Goal: Communication & Community: Answer question/provide support

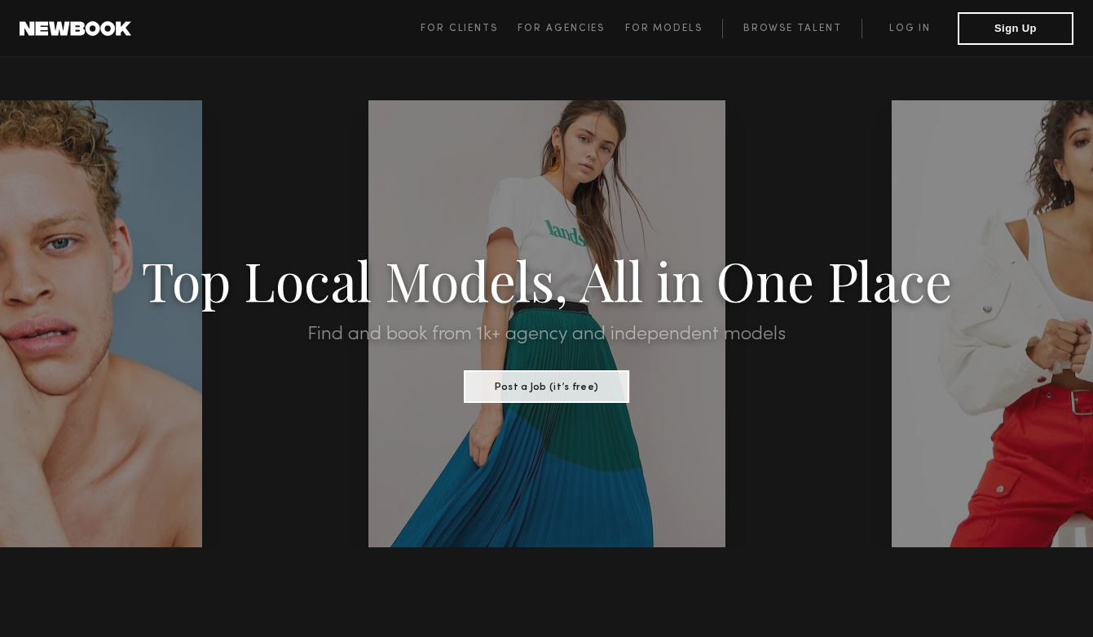
drag, startPoint x: 905, startPoint y: 38, endPoint x: 904, endPoint y: 26, distance: 11.4
click at [905, 38] on span "For Clients For Agencies For Models Browse Talent Log in Sign Up" at bounding box center [747, 28] width 653 height 33
click at [904, 25] on link "Log in" at bounding box center [910, 29] width 96 height 20
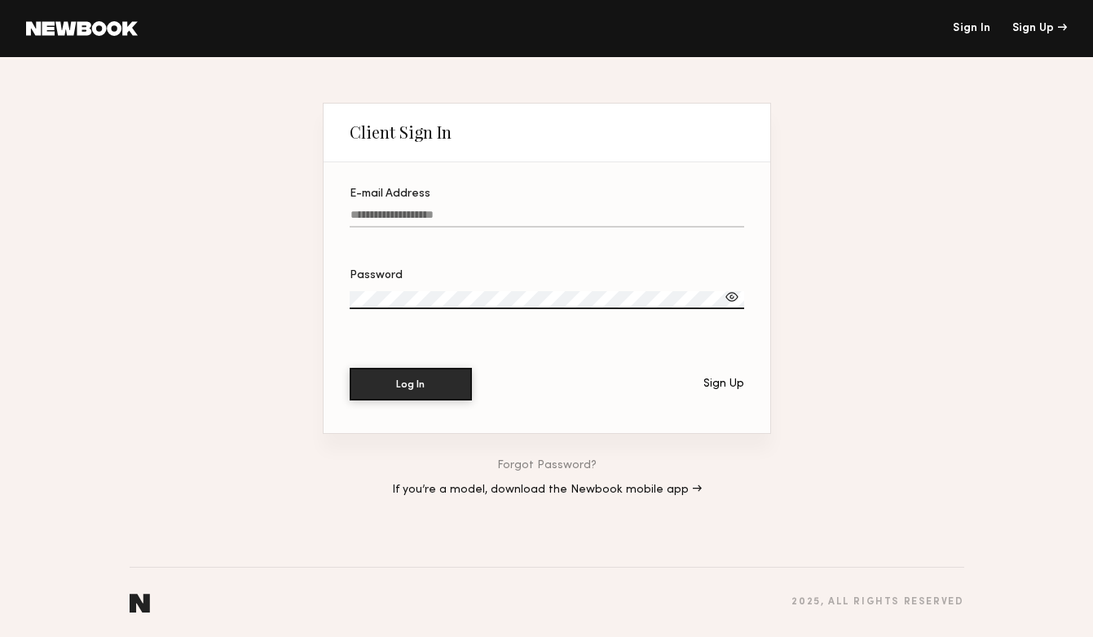
click at [443, 210] on input "E-mail Address" at bounding box center [547, 218] width 395 height 19
paste input "**********"
type input "**********"
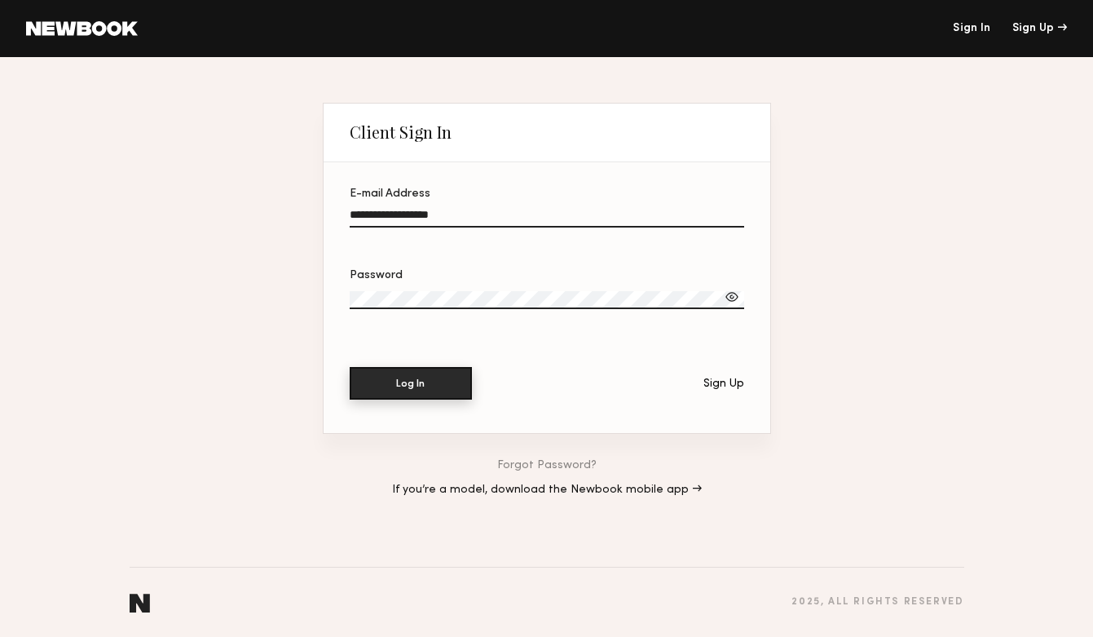
drag, startPoint x: 403, startPoint y: 396, endPoint x: 402, endPoint y: 386, distance: 10.6
click at [403, 391] on button "Log In" at bounding box center [411, 383] width 122 height 33
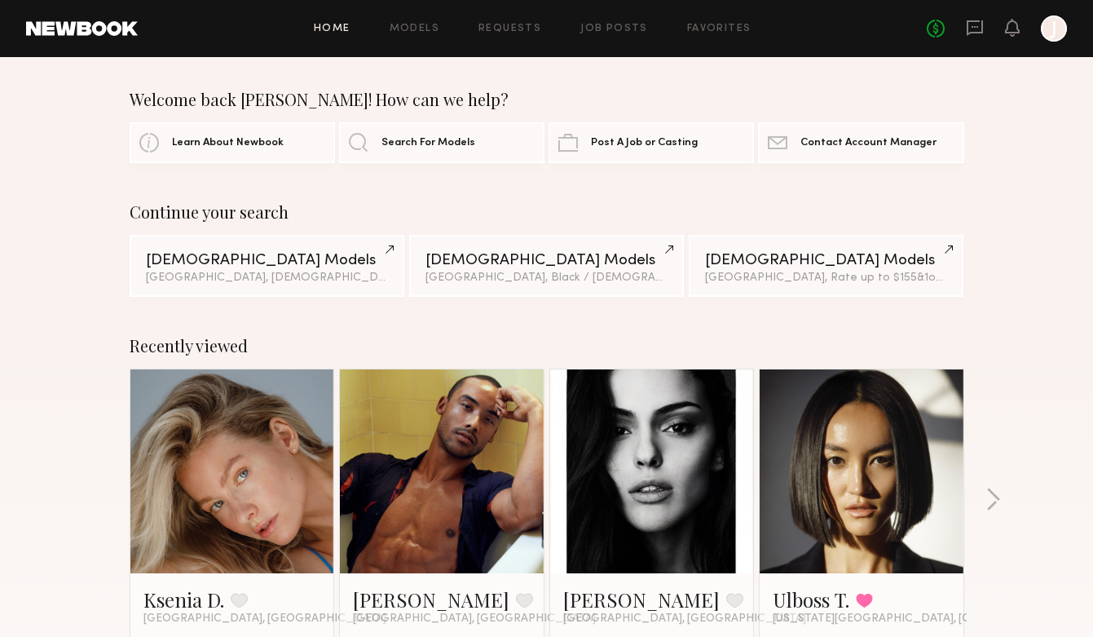
click at [515, 30] on link "Requests" at bounding box center [510, 29] width 63 height 11
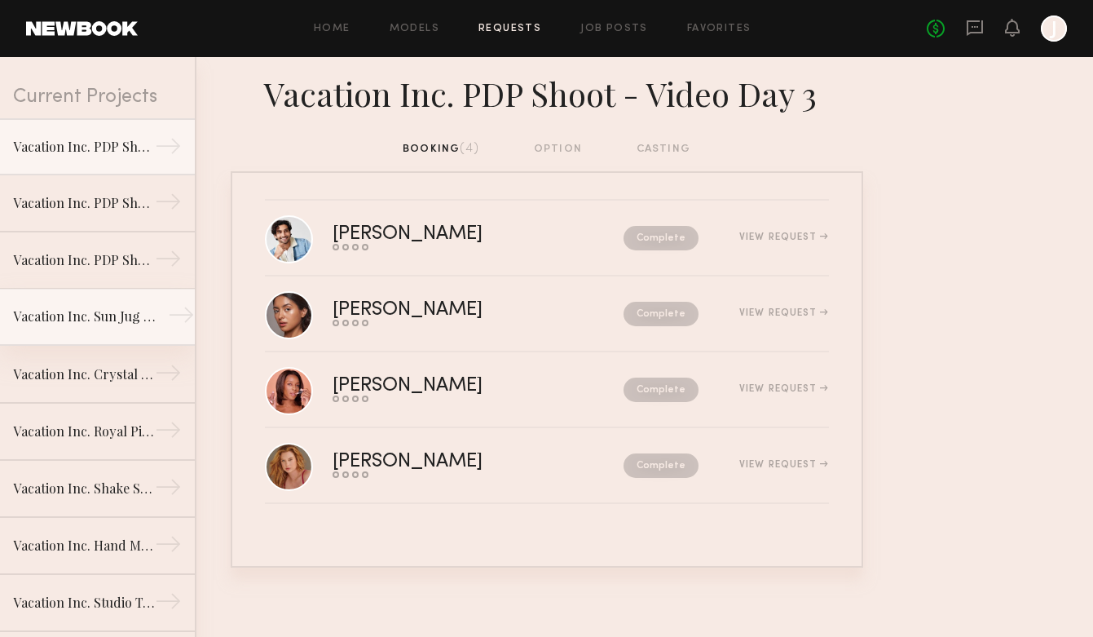
scroll to position [50, 0]
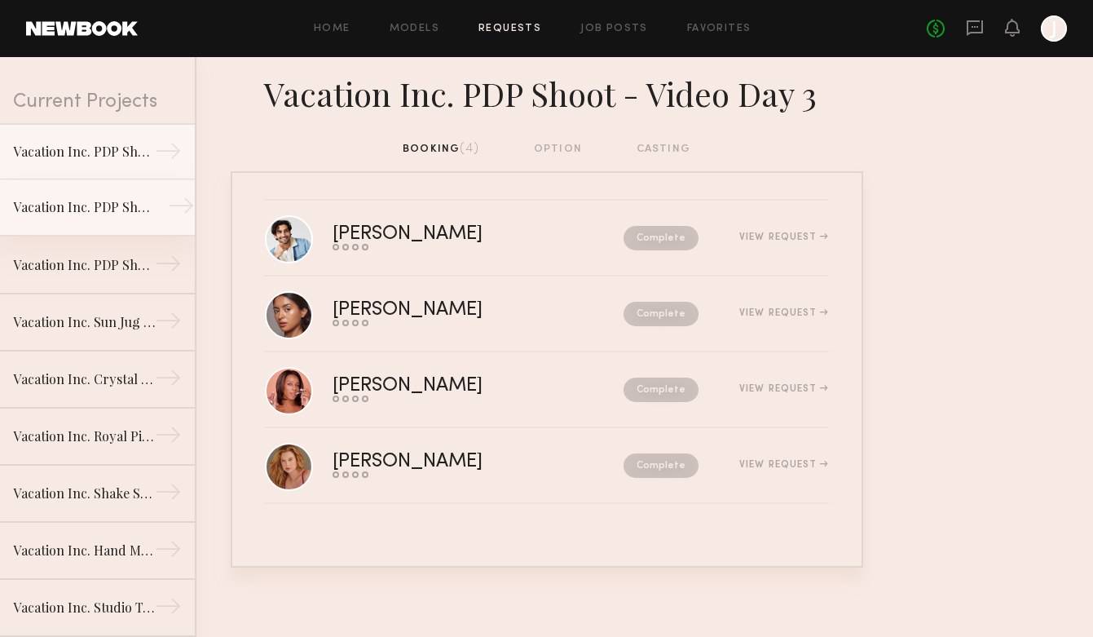
click at [98, 200] on div "Vacation Inc. PDP Shoot - Photo Day 1" at bounding box center [84, 207] width 142 height 20
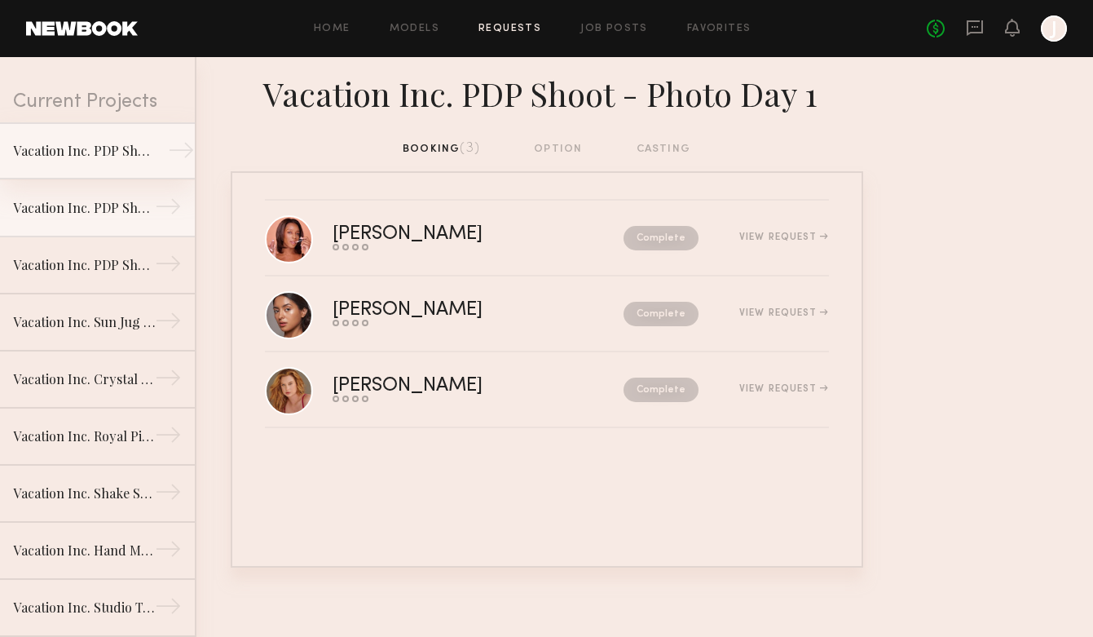
click at [95, 167] on link "Vacation Inc. PDP Shoot - Video Day 3 →" at bounding box center [97, 150] width 195 height 57
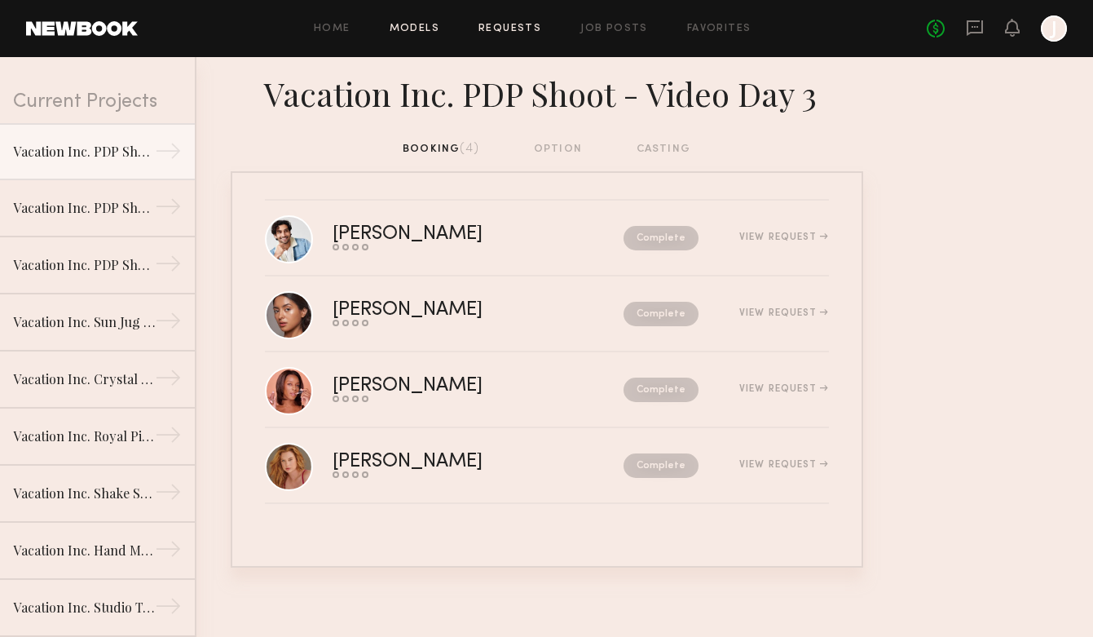
click at [414, 24] on link "Models" at bounding box center [415, 29] width 50 height 11
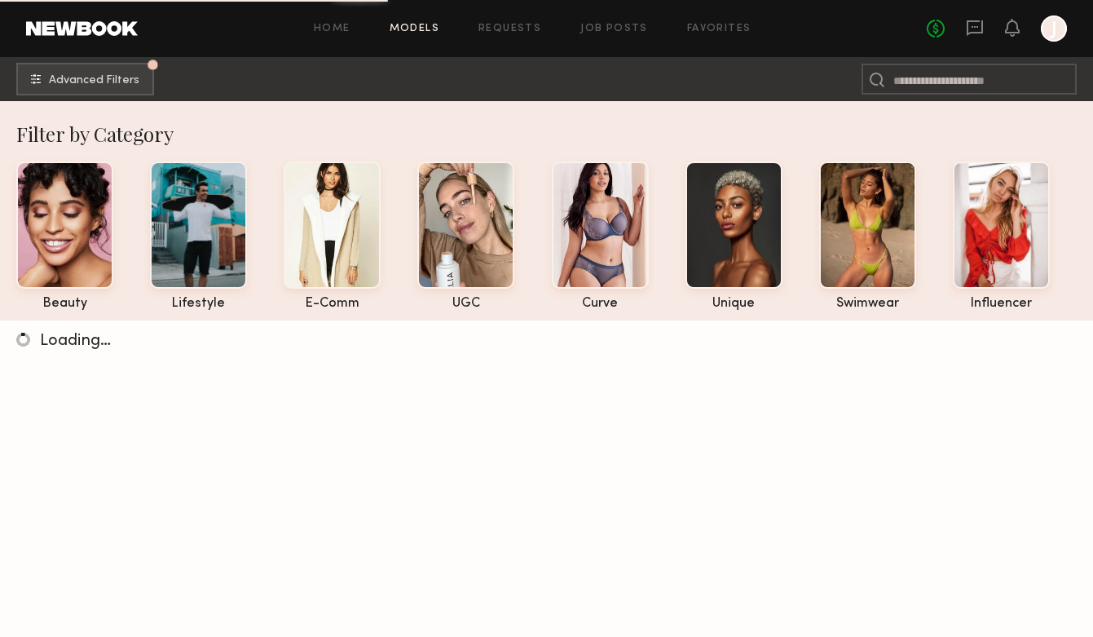
click at [960, 31] on div "No fees up to $5,000 J" at bounding box center [997, 28] width 140 height 26
click at [977, 29] on icon at bounding box center [975, 28] width 18 height 18
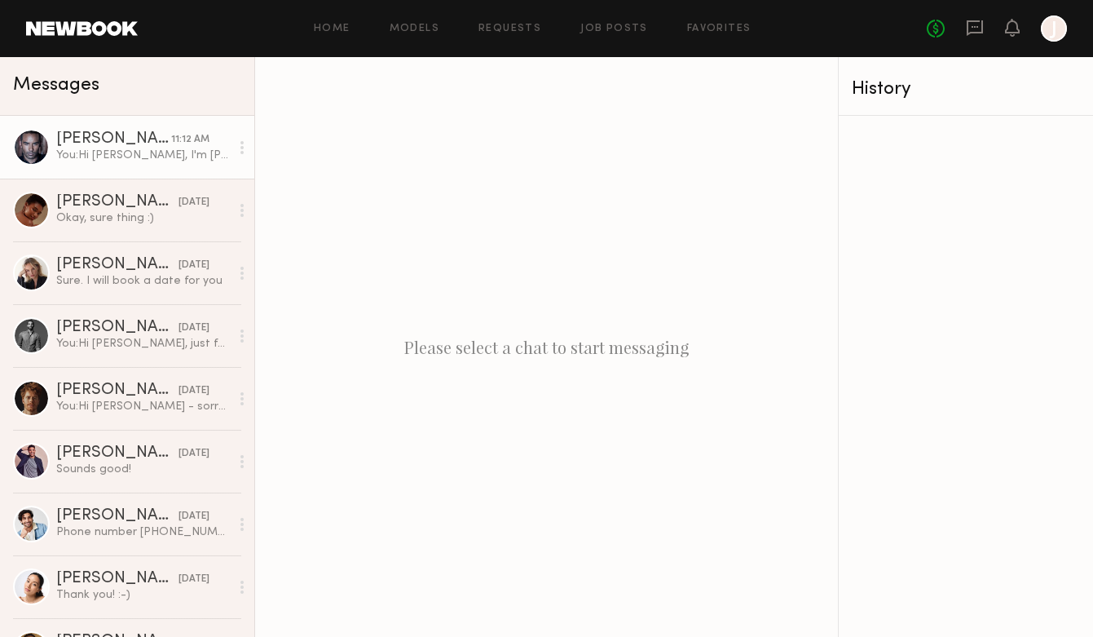
click at [132, 130] on link "[PERSON_NAME] 11:12 AM You: Hi [PERSON_NAME], I'm [PERSON_NAME] with Vacation® …" at bounding box center [127, 147] width 254 height 63
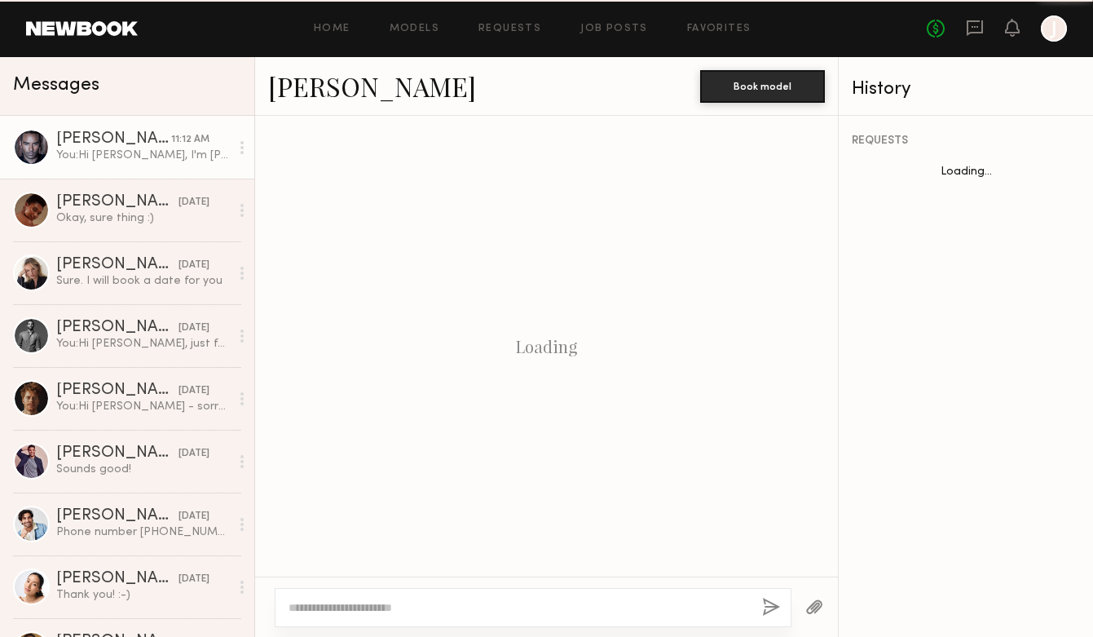
scroll to position [506, 0]
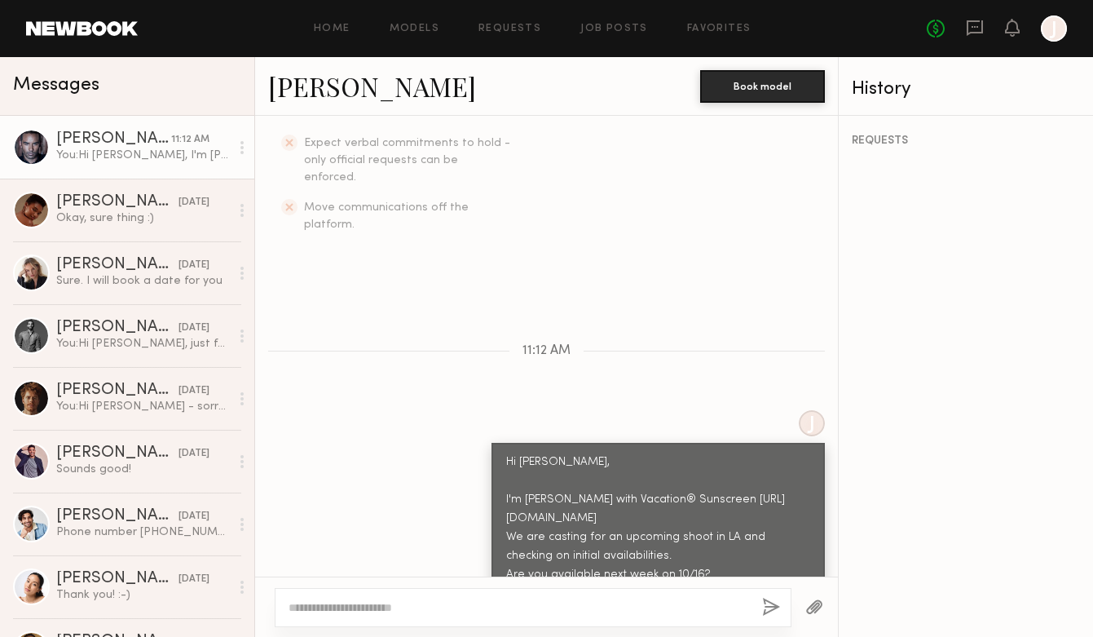
drag, startPoint x: 359, startPoint y: 73, endPoint x: 329, endPoint y: 86, distance: 33.2
click at [359, 73] on div "[PERSON_NAME]" at bounding box center [484, 85] width 432 height 35
click at [317, 88] on link "[PERSON_NAME]" at bounding box center [372, 85] width 208 height 35
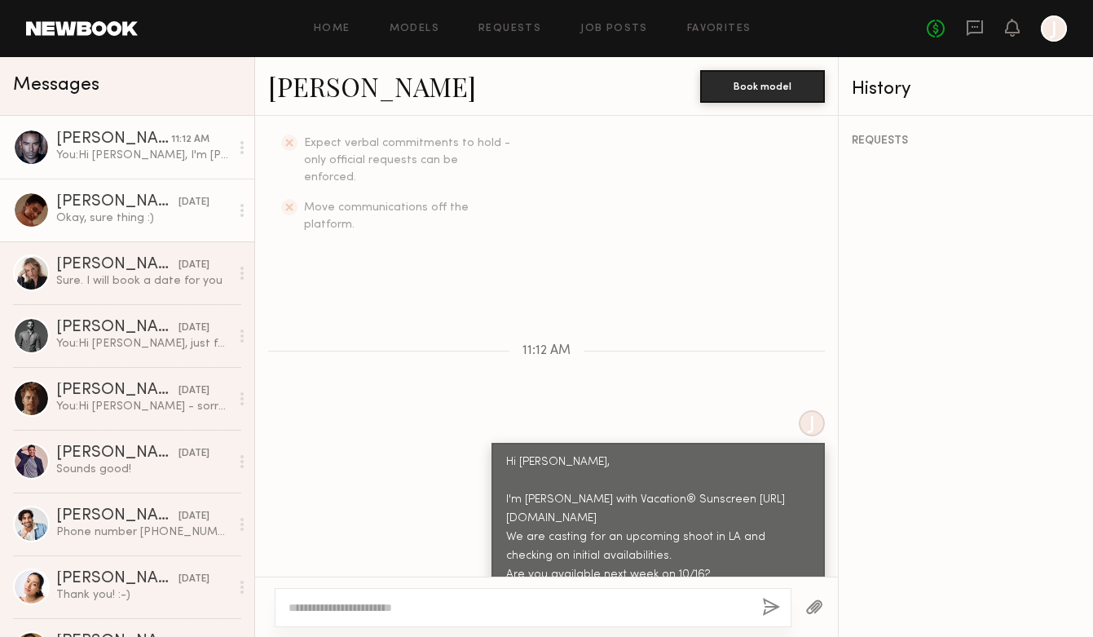
click at [102, 206] on div "[PERSON_NAME]" at bounding box center [117, 202] width 122 height 16
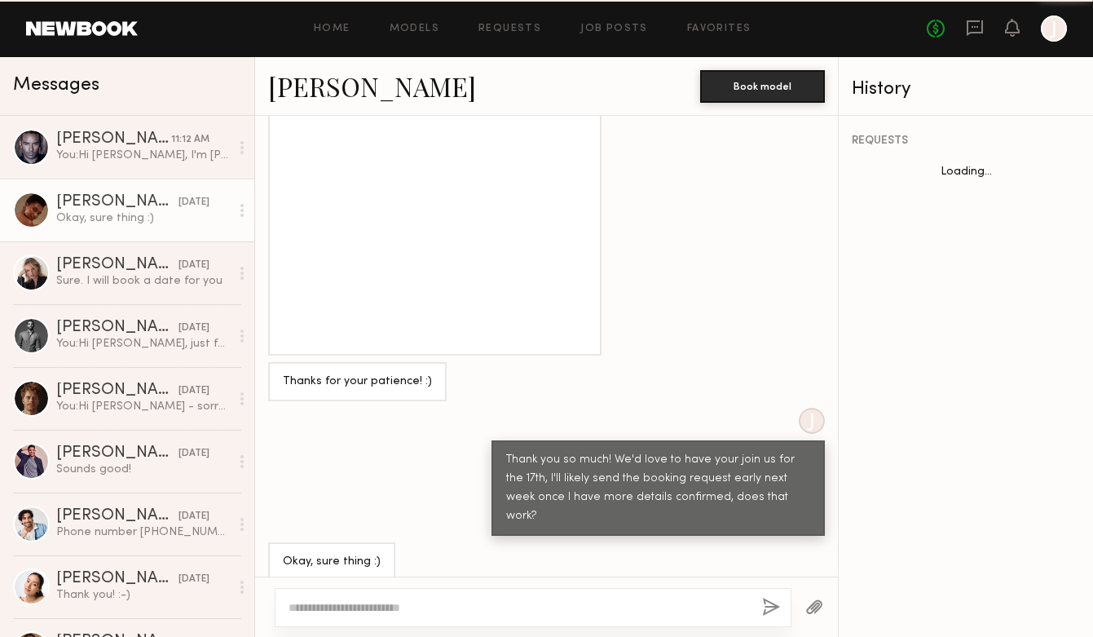
scroll to position [1746, 0]
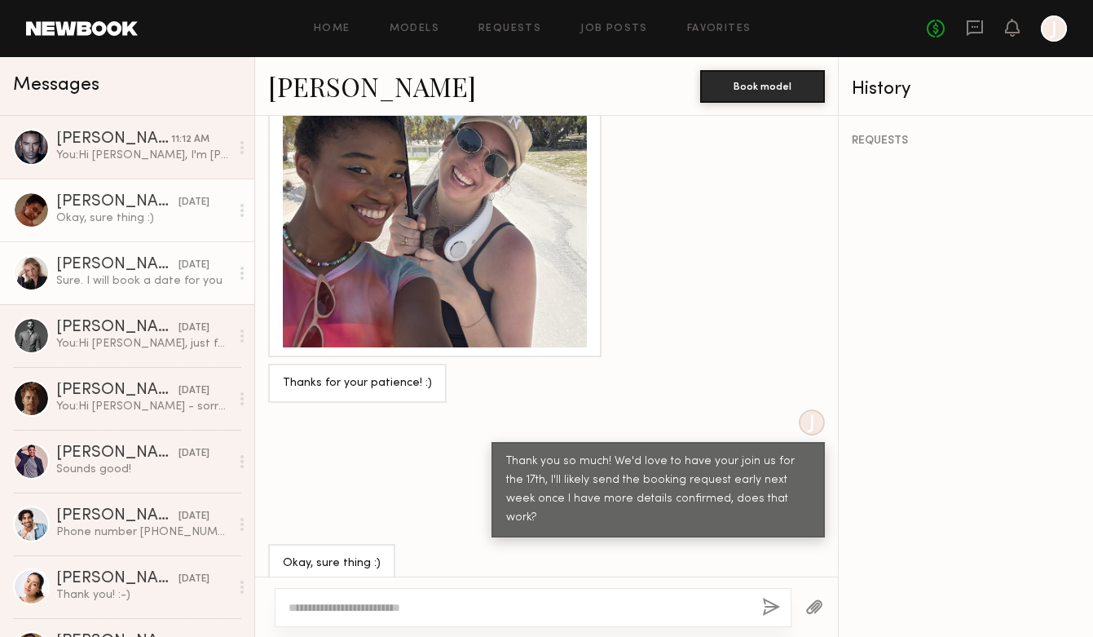
click at [119, 259] on div "[PERSON_NAME]" at bounding box center [117, 265] width 122 height 16
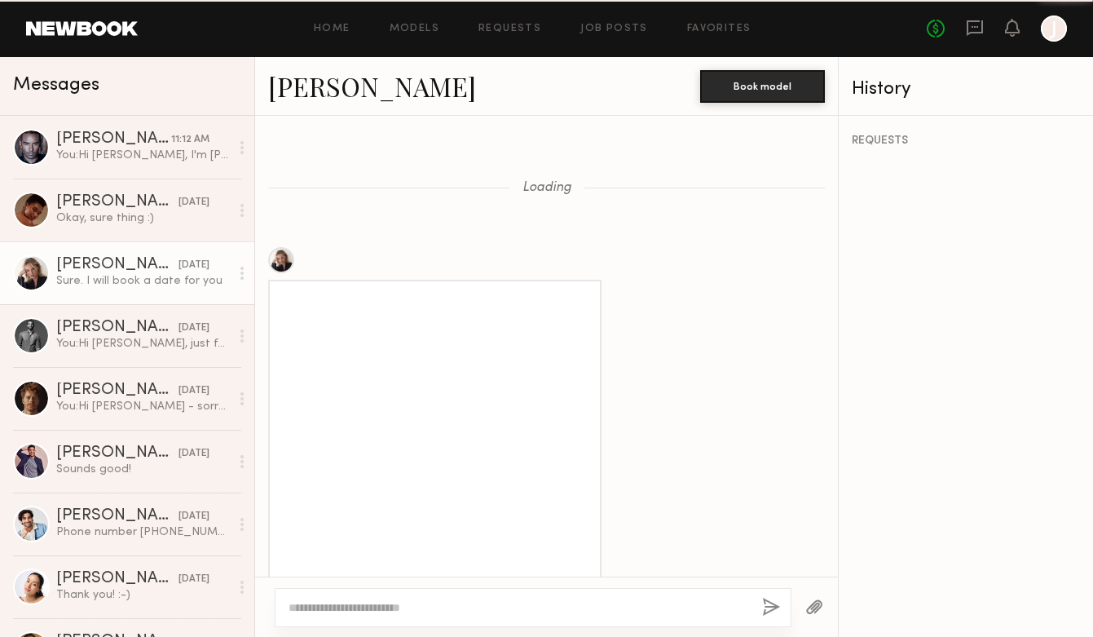
scroll to position [1079, 0]
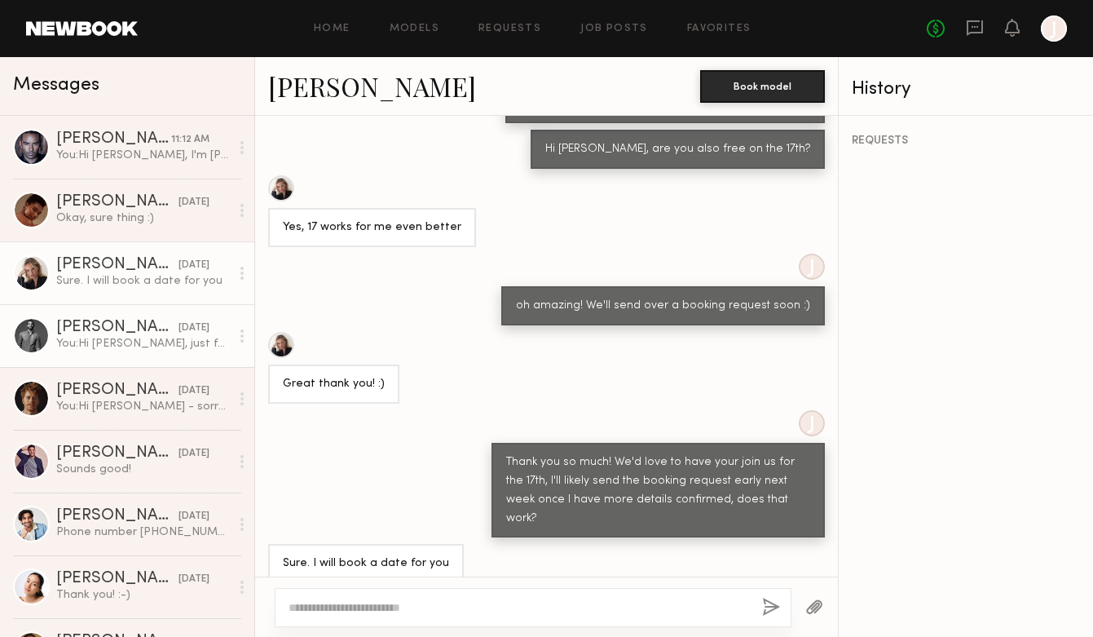
click at [71, 329] on div "[PERSON_NAME]" at bounding box center [117, 328] width 122 height 16
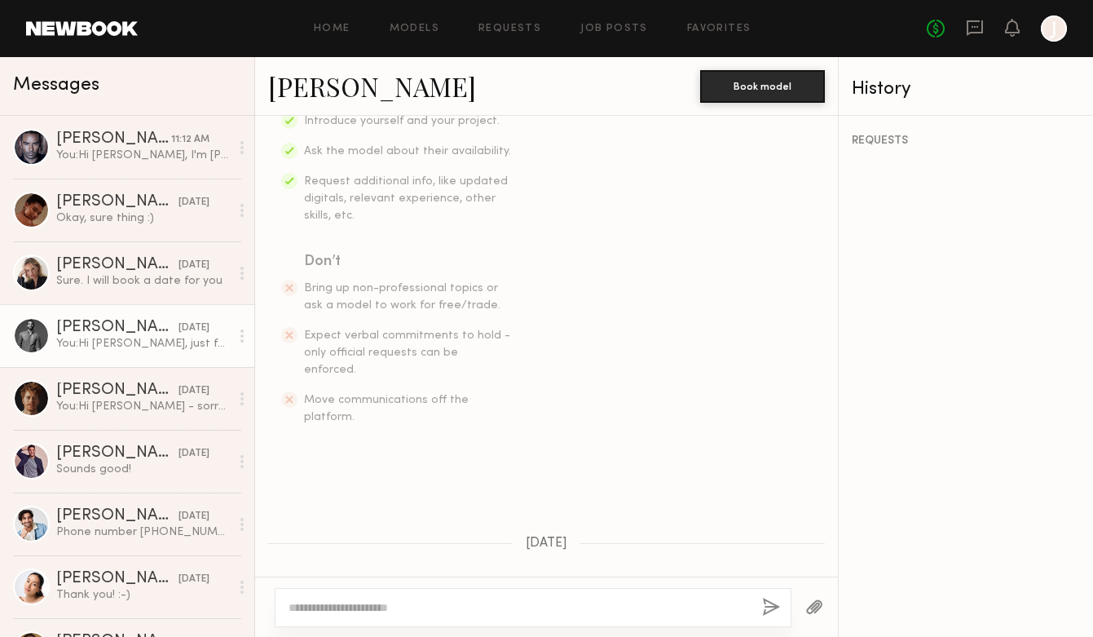
scroll to position [695, 0]
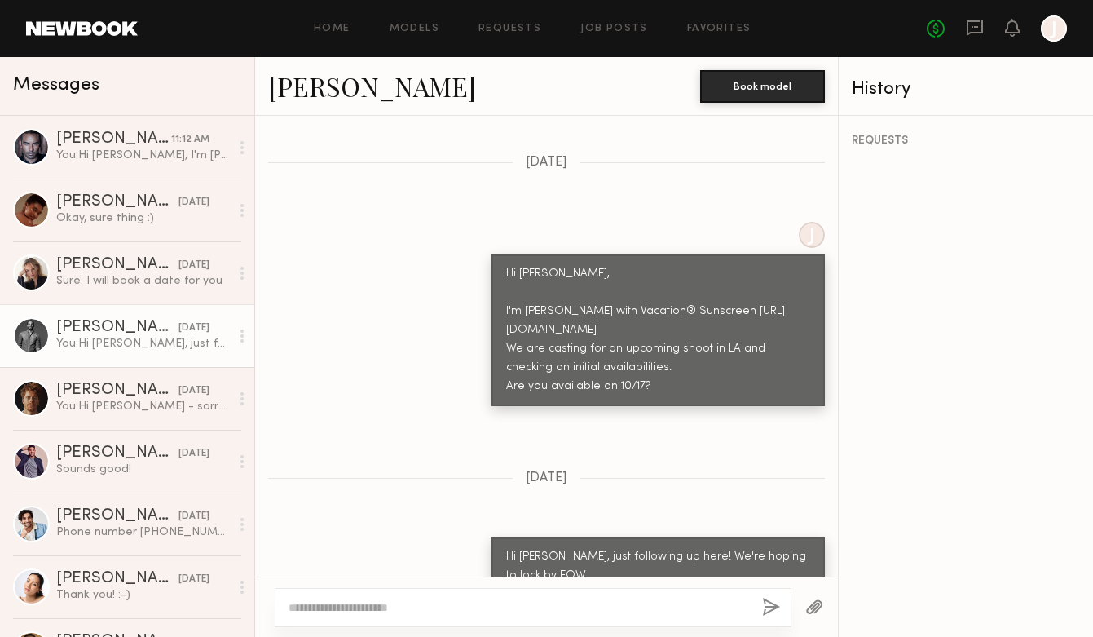
click at [29, 334] on div at bounding box center [31, 335] width 37 height 37
click at [310, 78] on link "[PERSON_NAME]" at bounding box center [372, 85] width 208 height 35
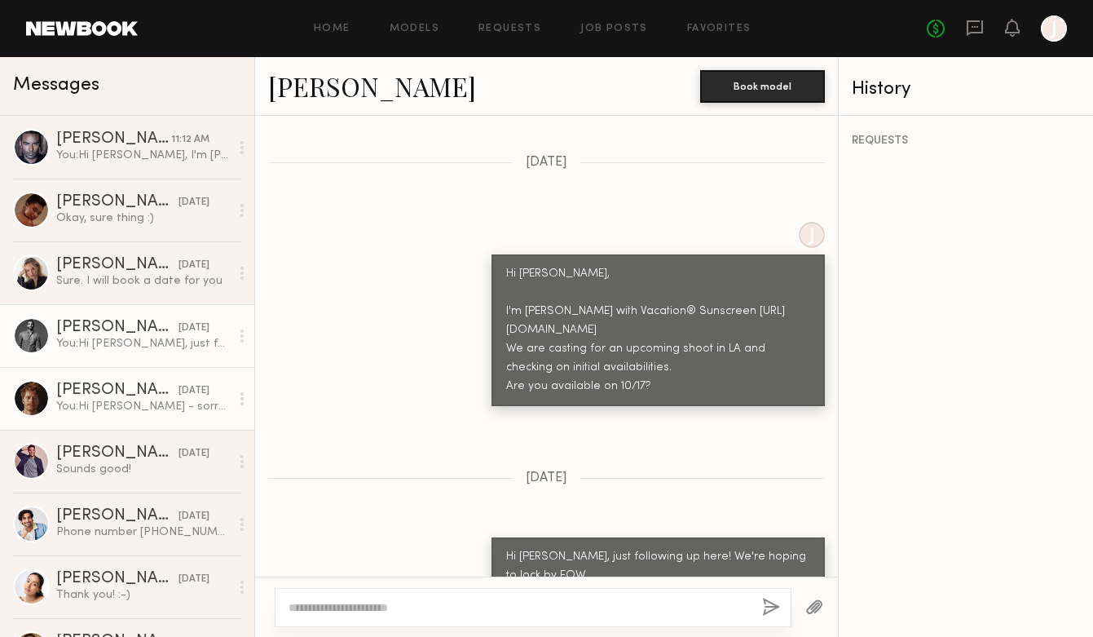
click at [108, 391] on div "[PERSON_NAME]" at bounding box center [117, 390] width 122 height 16
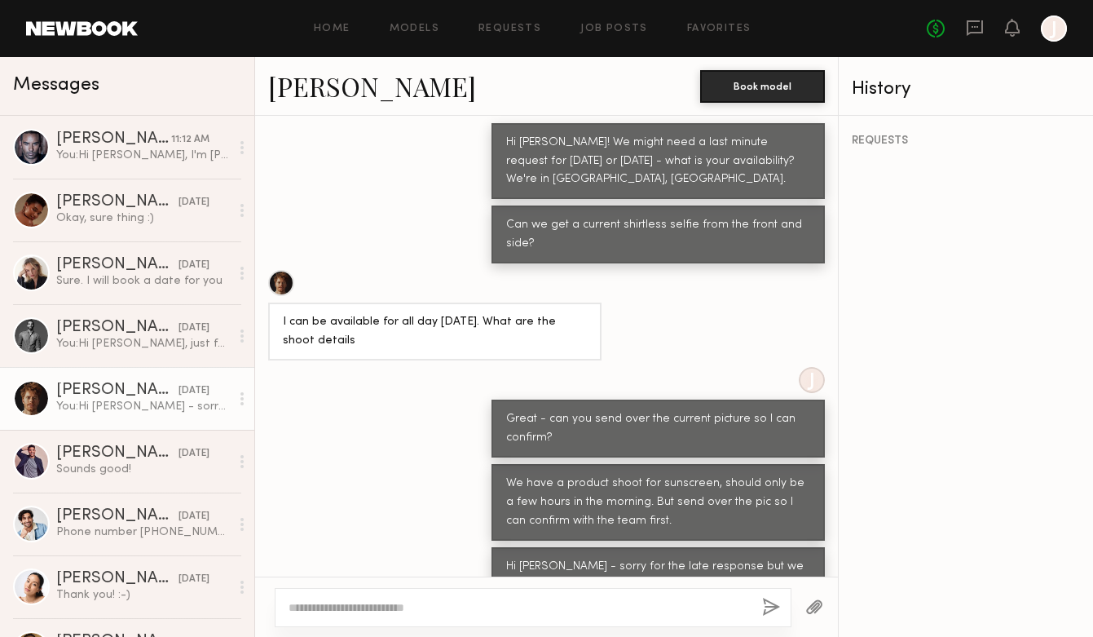
scroll to position [1529, 0]
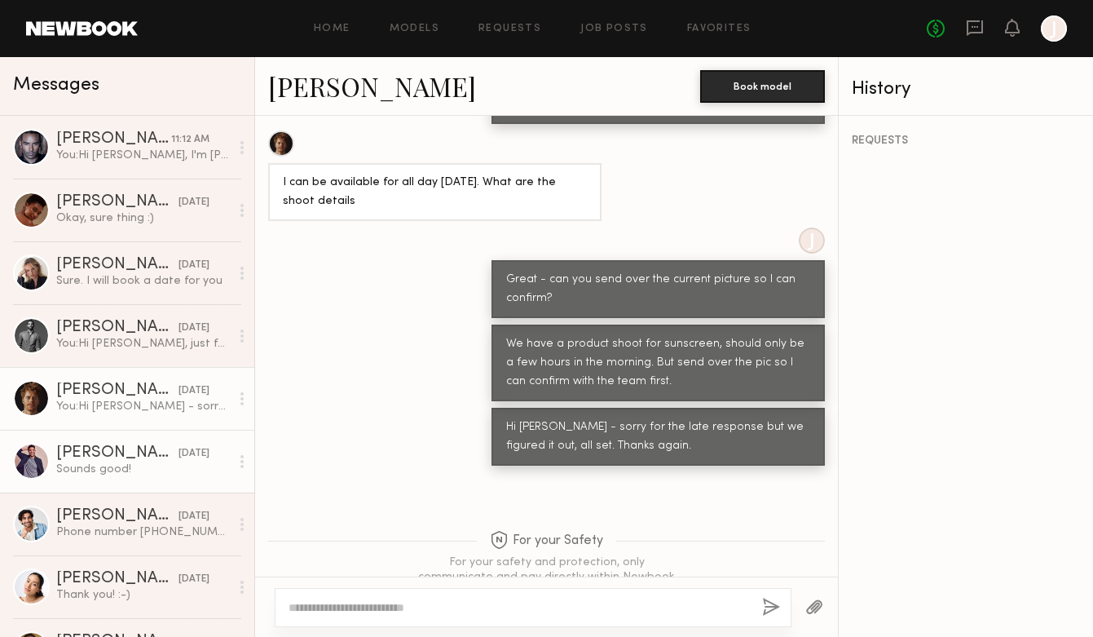
click at [119, 466] on div "Sounds good!" at bounding box center [143, 468] width 174 height 15
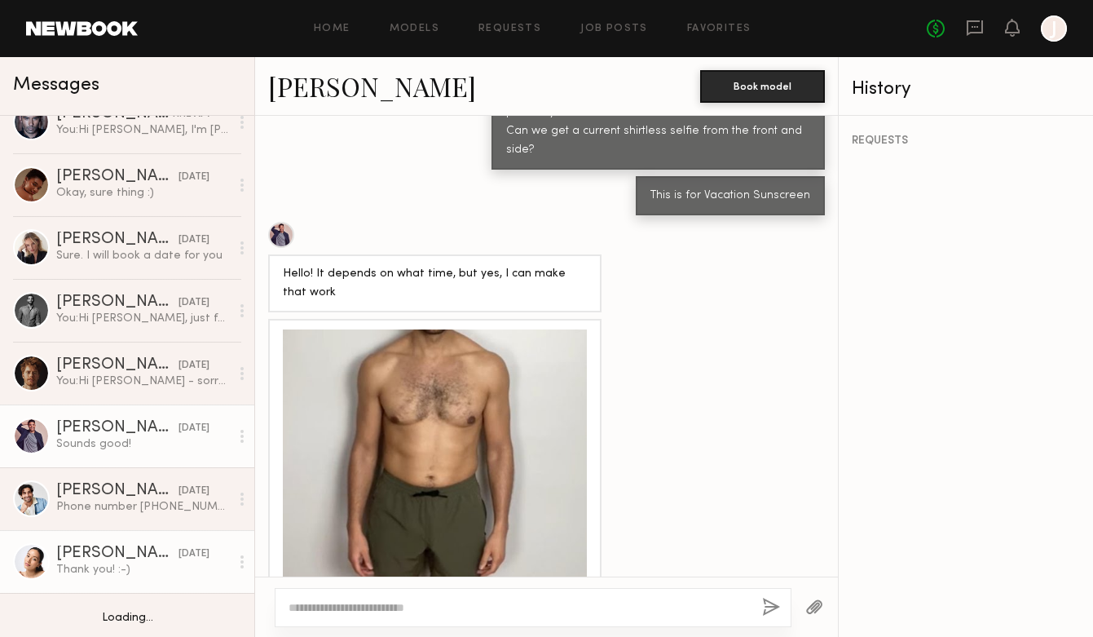
scroll to position [42, 0]
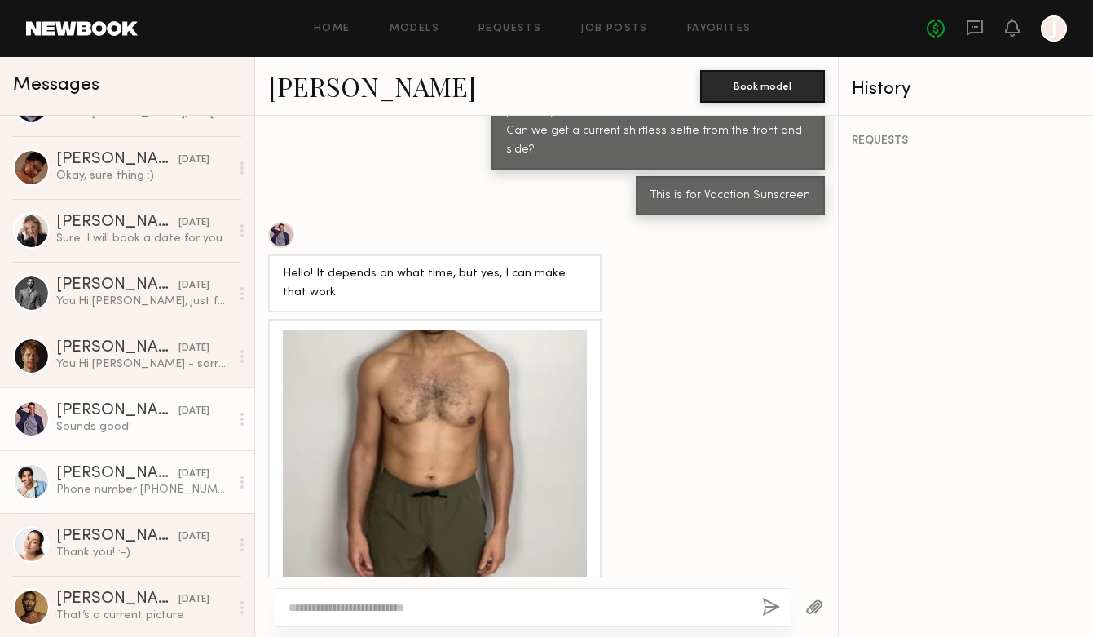
click at [105, 497] on div "Phone number [PHONE_NUMBER] Email [EMAIL_ADDRESS][DOMAIN_NAME]" at bounding box center [143, 489] width 174 height 15
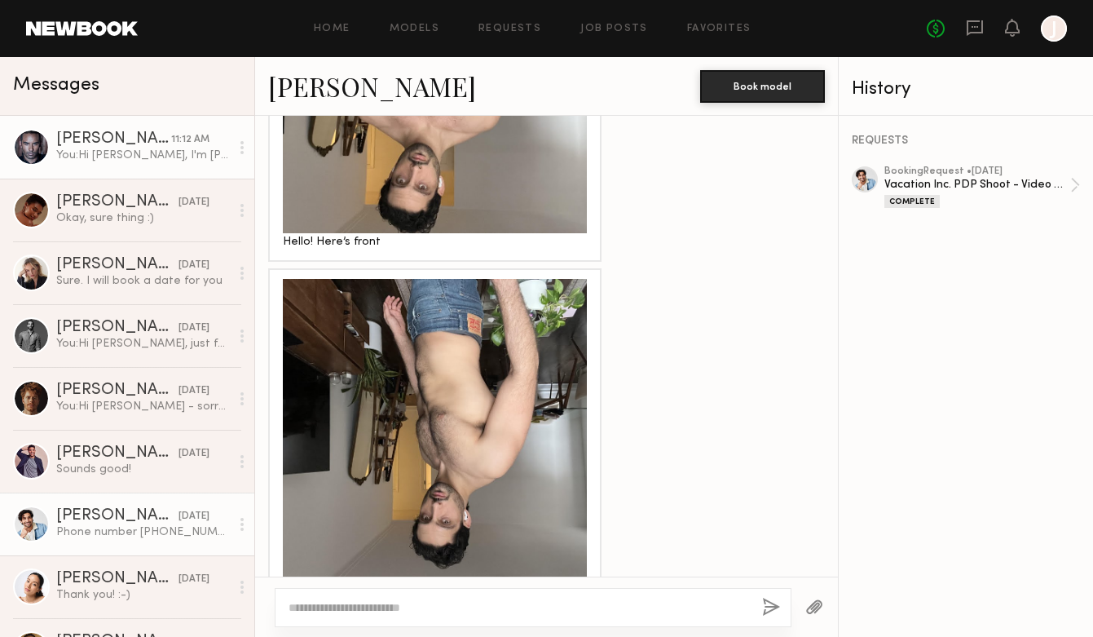
click at [118, 154] on div "You: Hi [PERSON_NAME], I'm [PERSON_NAME] with Vacation® Sunscreen [URL][DOMAIN_…" at bounding box center [143, 155] width 174 height 15
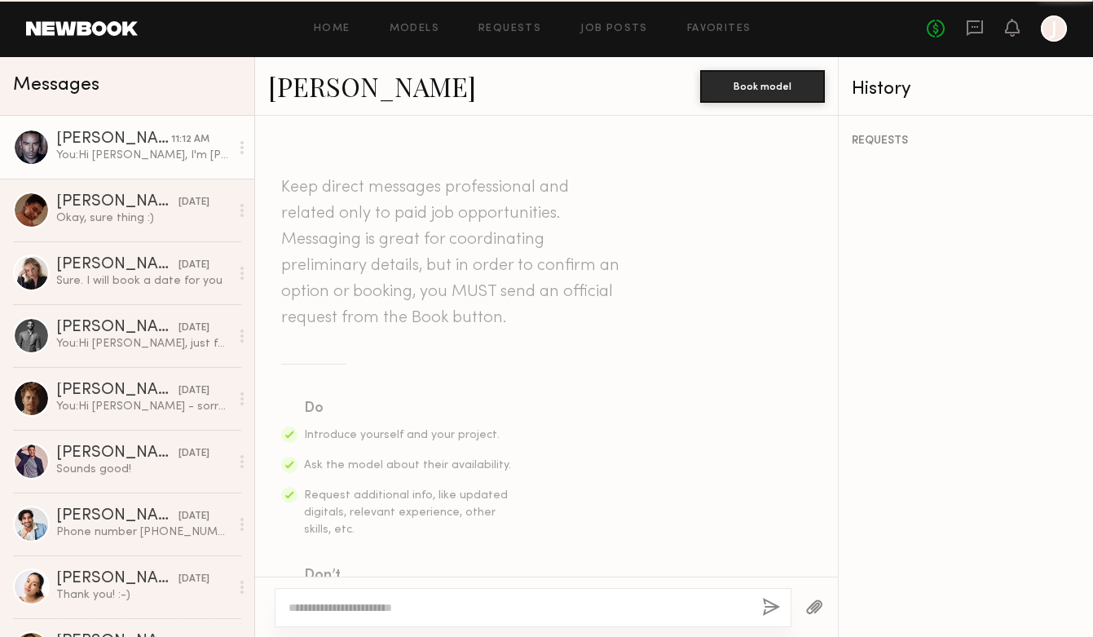
scroll to position [506, 0]
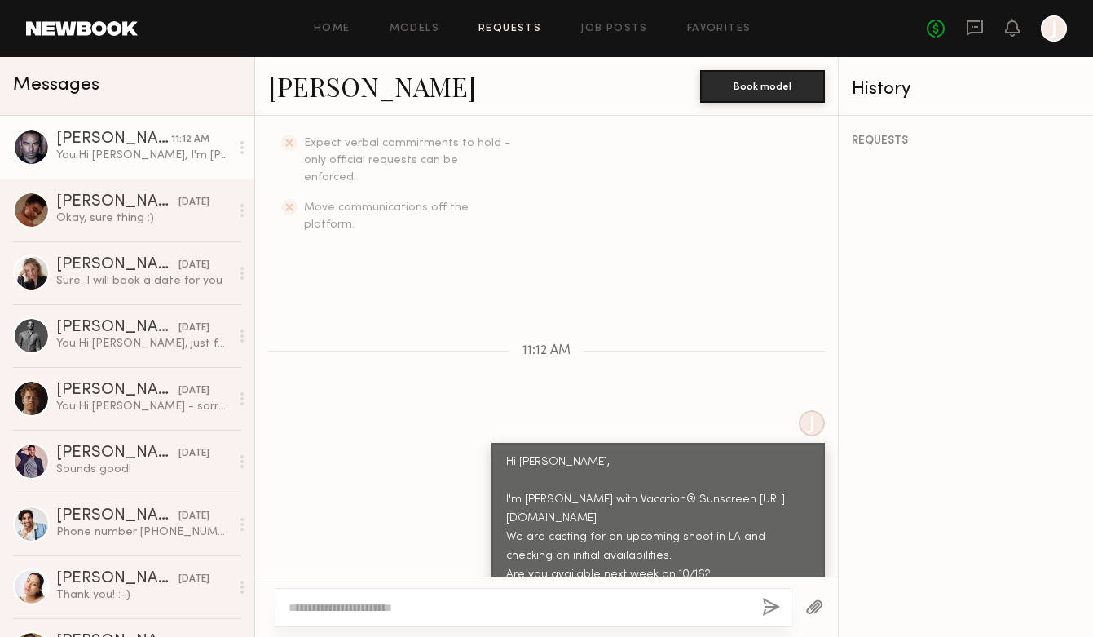
click at [497, 24] on link "Requests" at bounding box center [510, 29] width 63 height 11
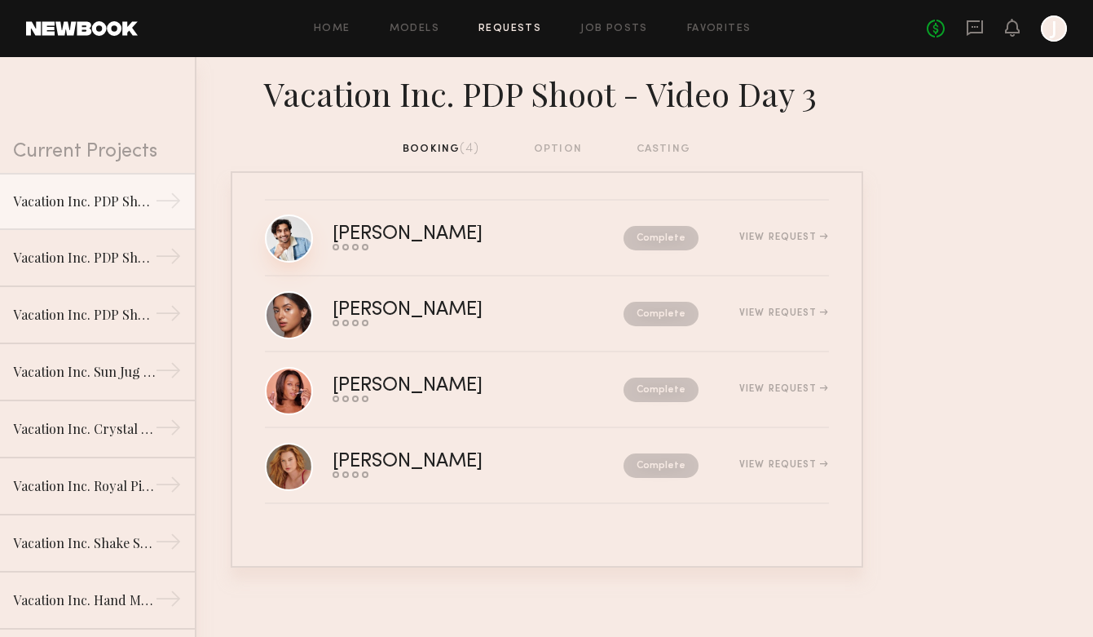
click at [287, 236] on link at bounding box center [289, 238] width 48 height 48
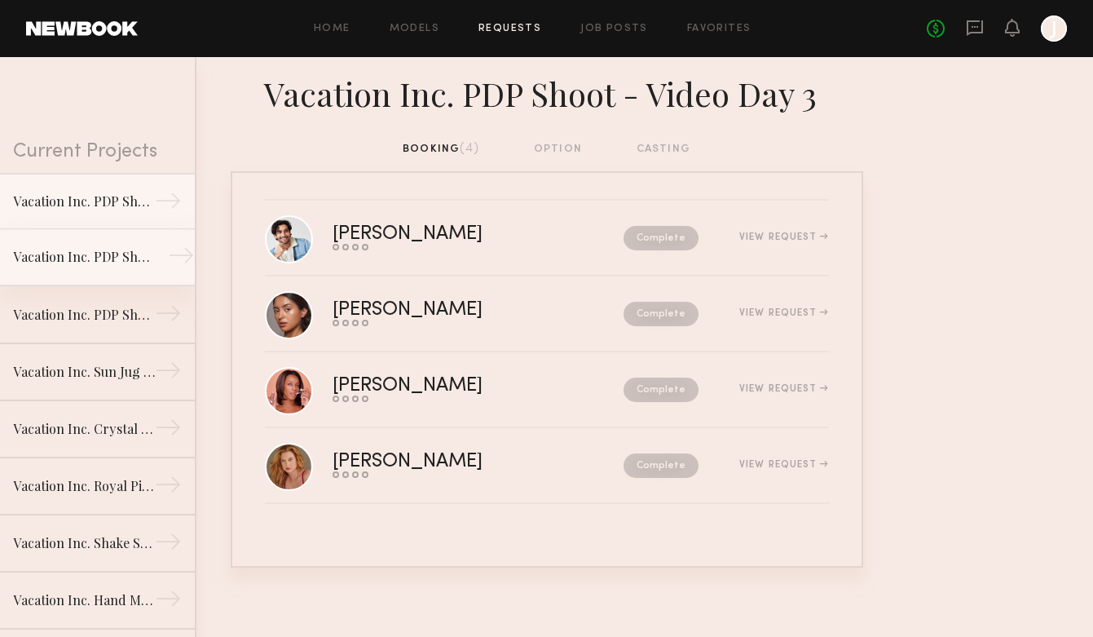
click at [87, 262] on div "Vacation Inc. PDP Shoot - Photo Day 1" at bounding box center [84, 257] width 142 height 20
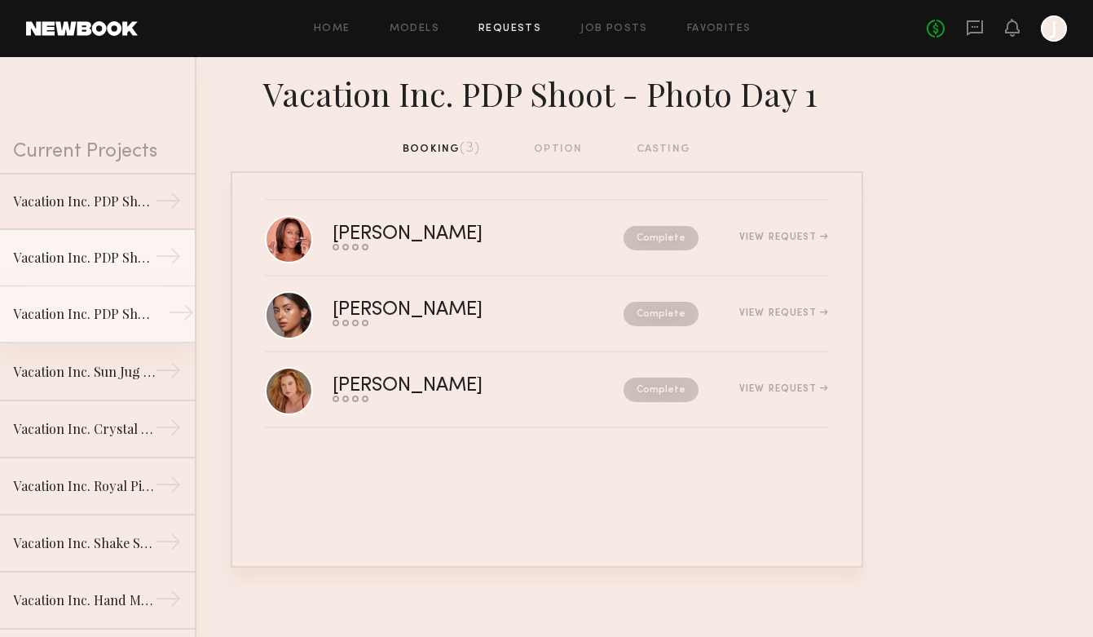
click at [85, 300] on link "Vacation Inc. PDP Shoot →" at bounding box center [97, 314] width 195 height 57
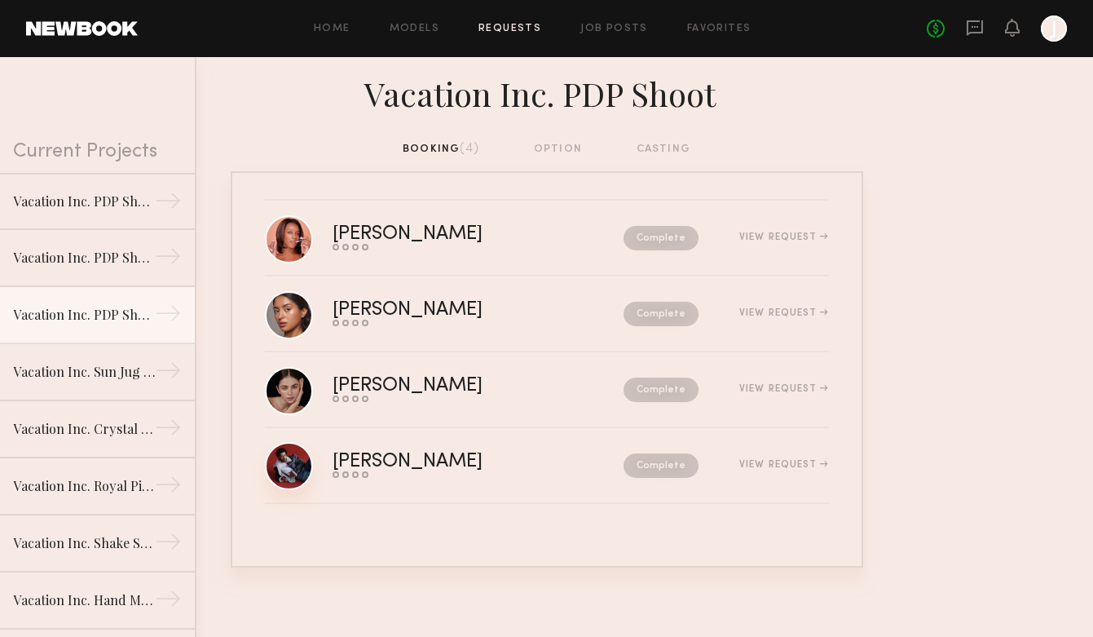
click at [295, 468] on link at bounding box center [289, 466] width 48 height 48
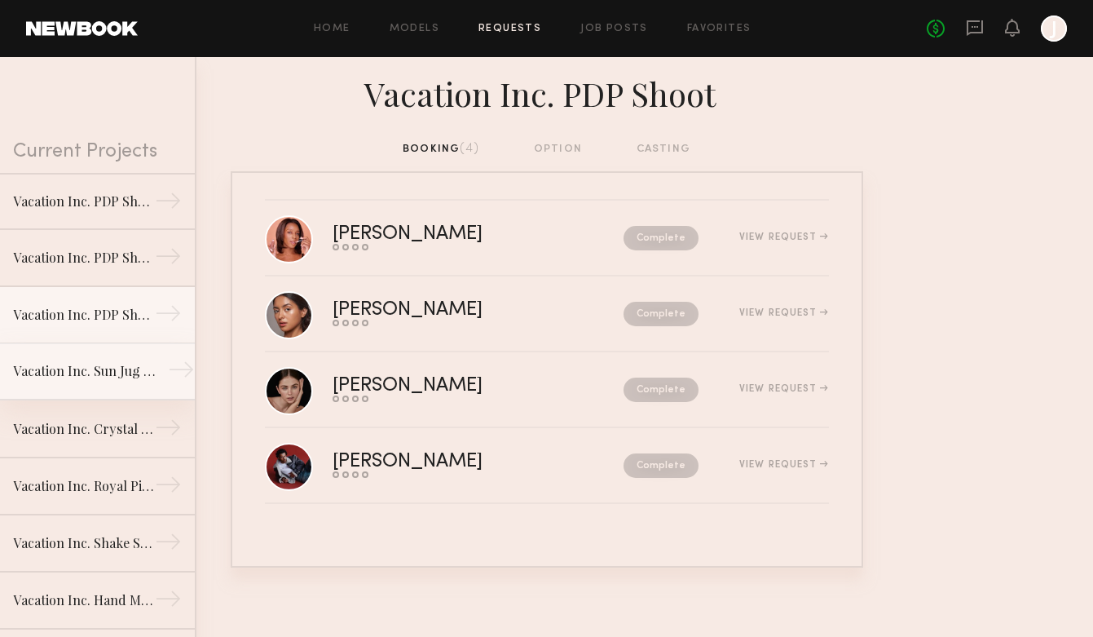
click at [96, 384] on link "Vacation Inc. Sun Jug Shoot →" at bounding box center [97, 371] width 195 height 57
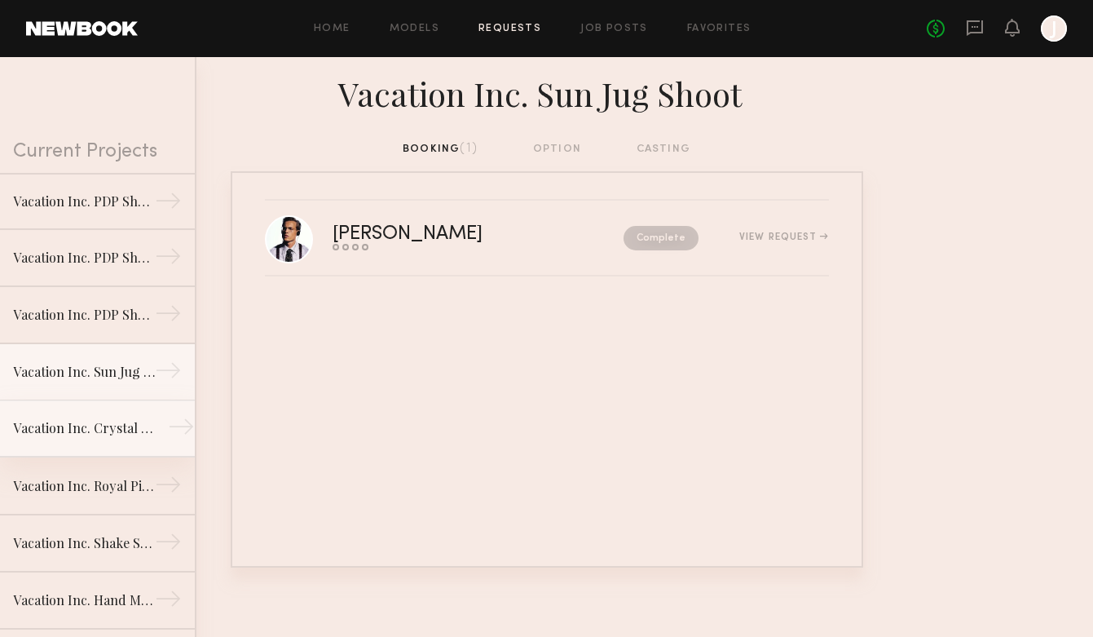
click at [95, 429] on div "Vacation Inc. Crystal Face Gel Shoot" at bounding box center [84, 428] width 142 height 20
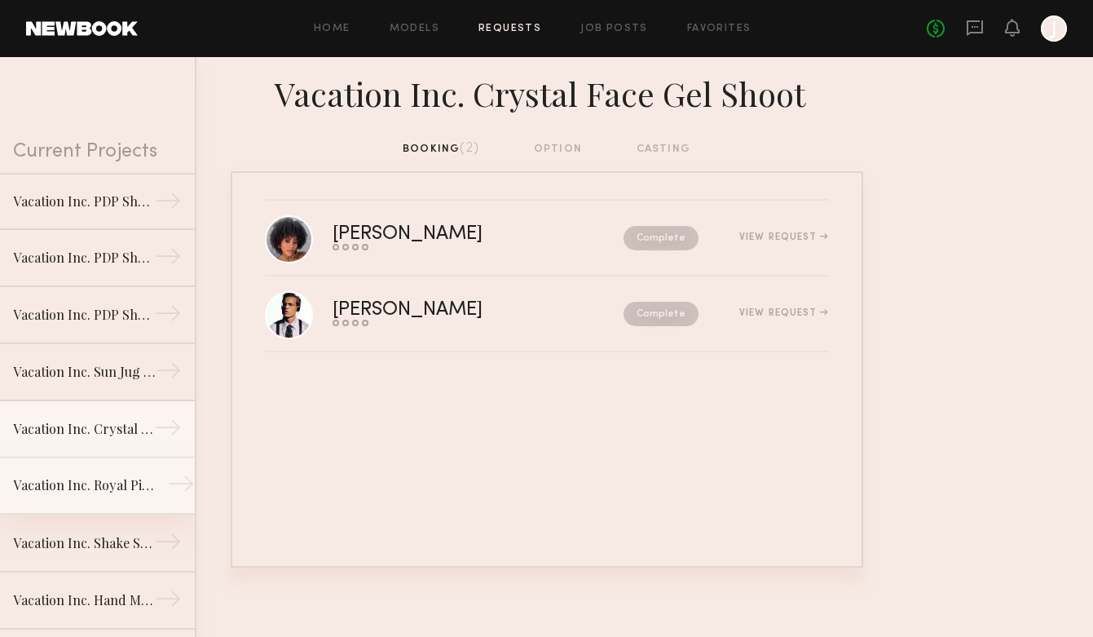
click at [82, 492] on div "Vacation Inc. Royal Pine Shoot" at bounding box center [84, 485] width 142 height 20
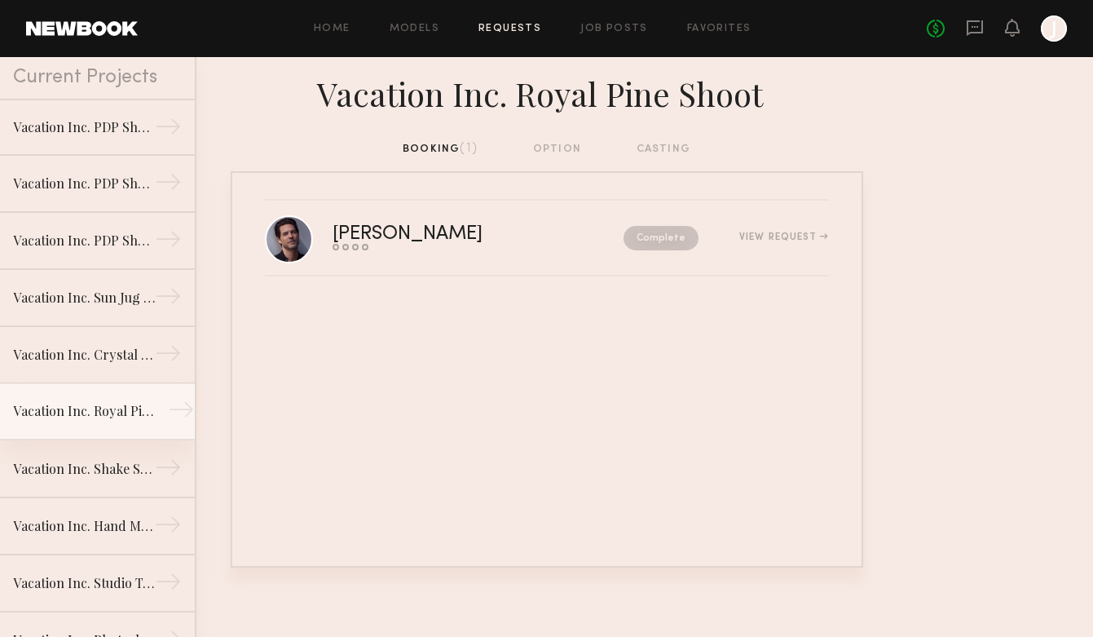
scroll to position [93, 0]
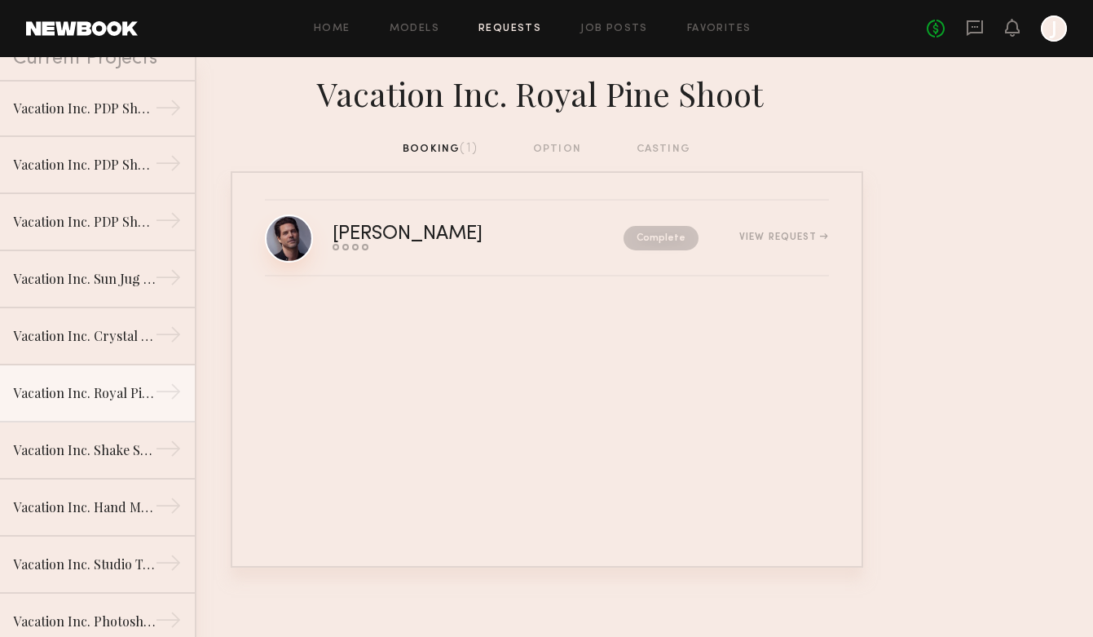
click at [287, 250] on link at bounding box center [289, 238] width 48 height 48
click at [416, 34] on div "Home Models Requests Job Posts Favorites Sign Out No fees up to $5,000 J" at bounding box center [602, 28] width 929 height 26
click at [417, 31] on link "Models" at bounding box center [415, 29] width 50 height 11
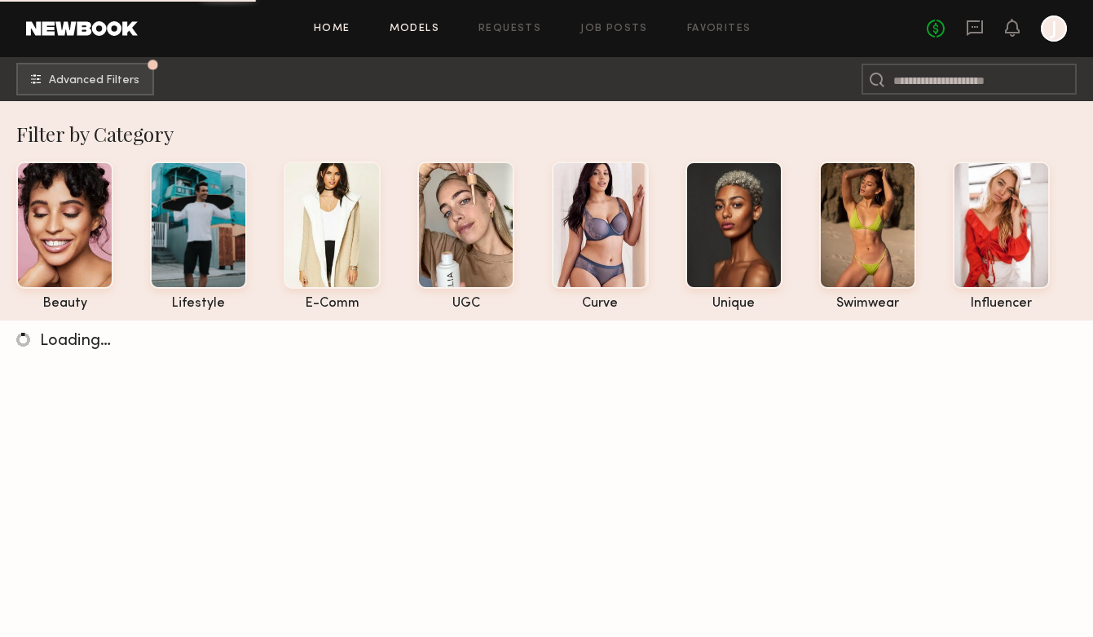
click at [334, 24] on link "Home" at bounding box center [332, 29] width 37 height 11
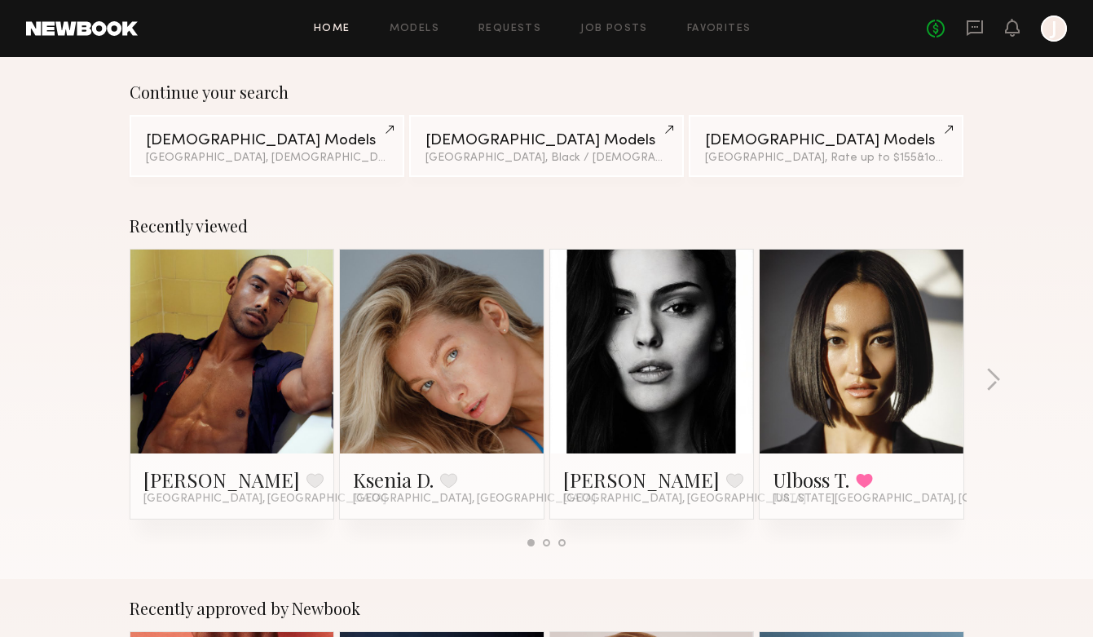
scroll to position [143, 0]
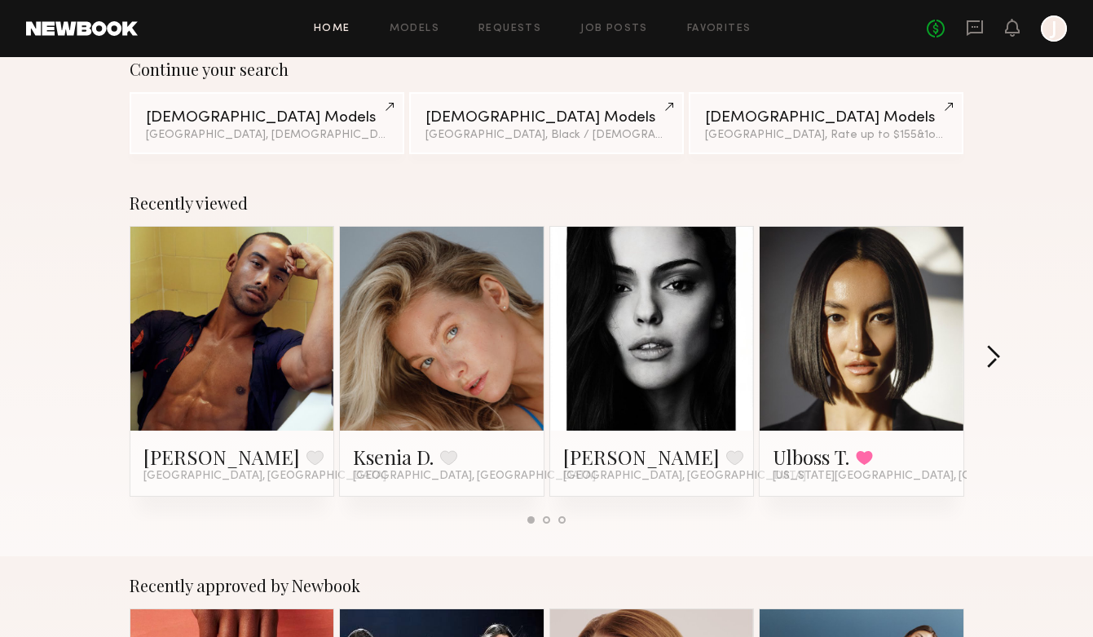
click at [996, 355] on button "button" at bounding box center [993, 358] width 15 height 27
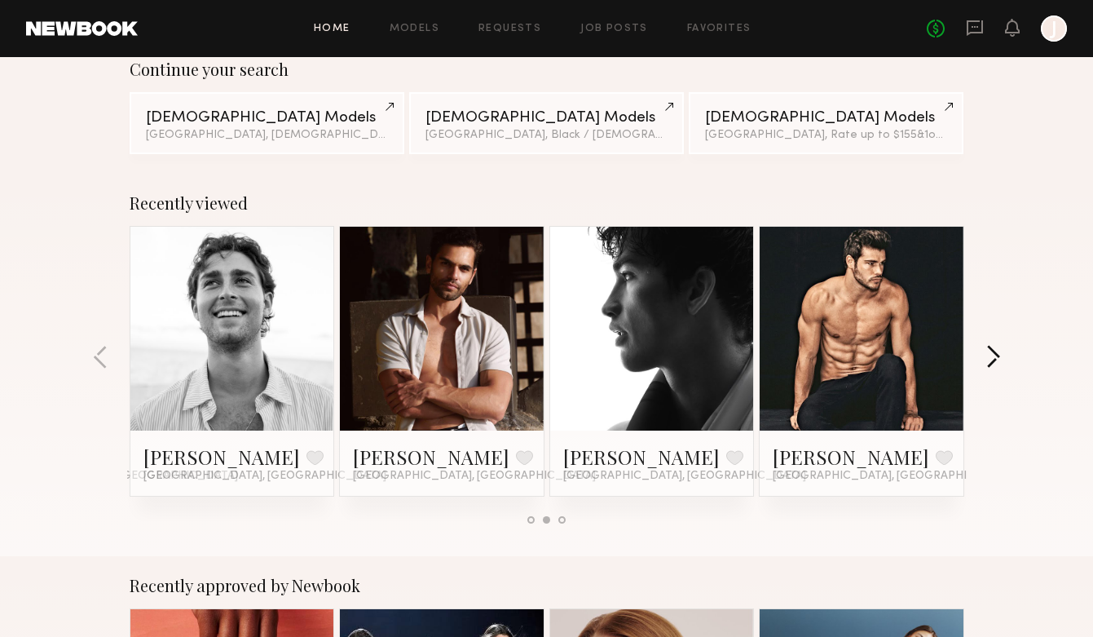
click at [996, 355] on button "button" at bounding box center [993, 358] width 15 height 27
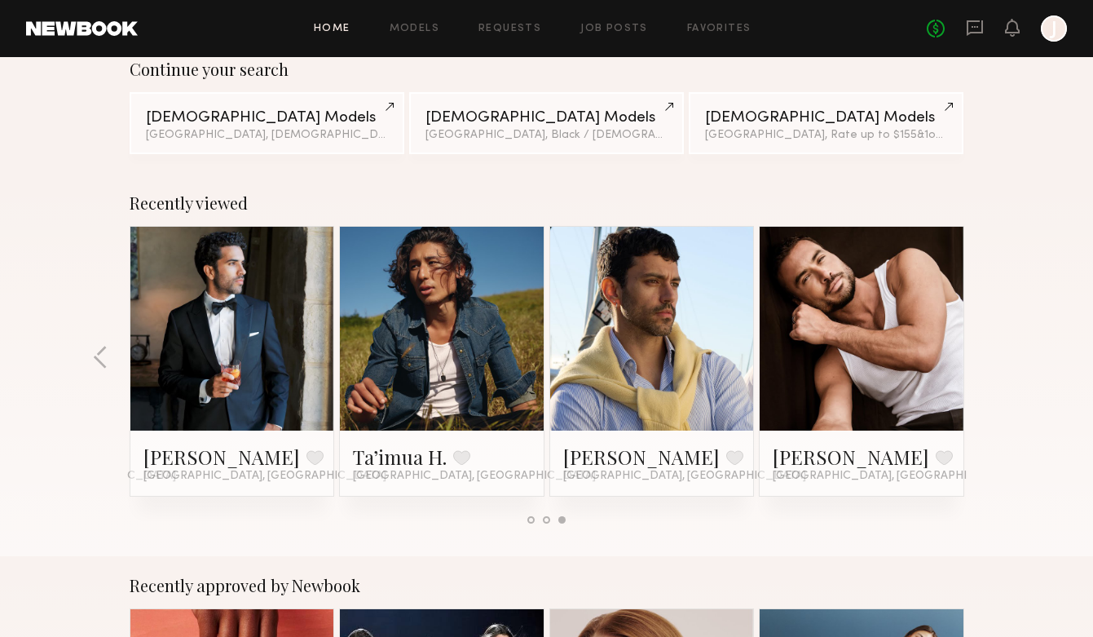
click at [996, 355] on div "Recently viewed [PERSON_NAME] Favorite [GEOGRAPHIC_DATA], [GEOGRAPHIC_DATA] Kse…" at bounding box center [546, 365] width 1093 height 382
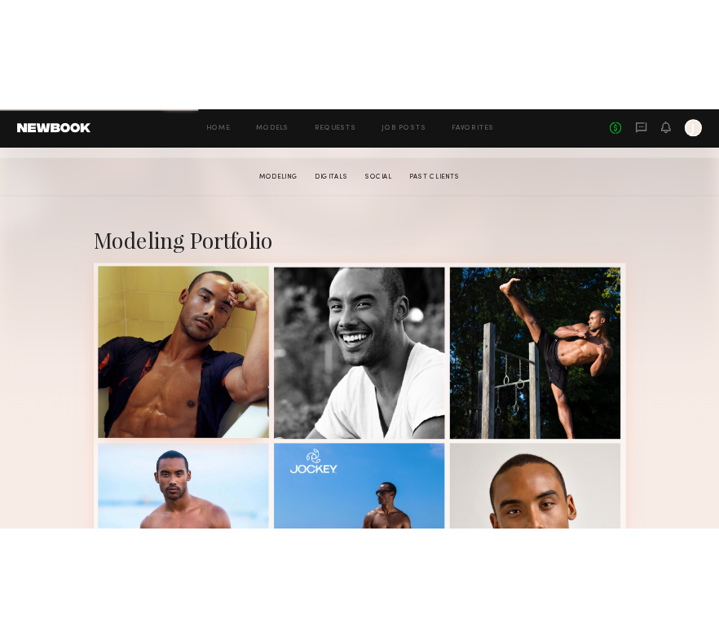
scroll to position [240, 0]
